Goal: Task Accomplishment & Management: Use online tool/utility

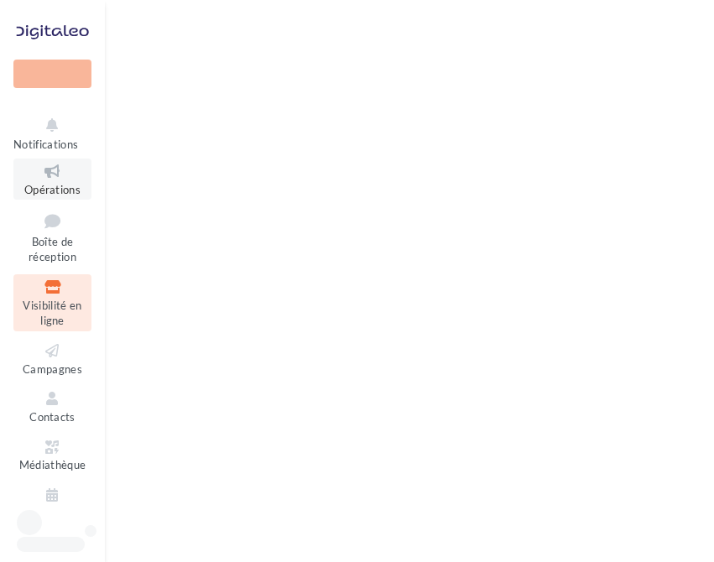
click at [53, 177] on icon at bounding box center [52, 171] width 68 height 19
